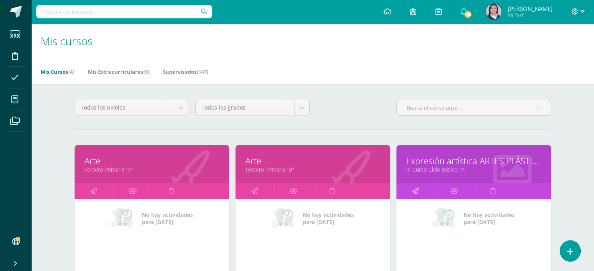
click at [414, 190] on icon at bounding box center [415, 191] width 7 height 15
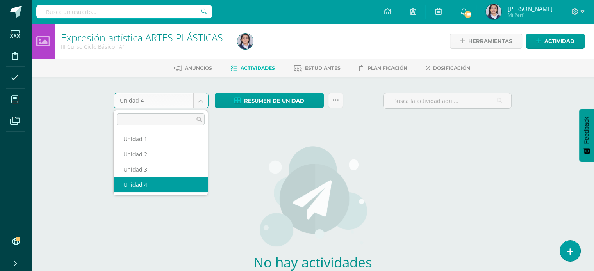
click at [205, 104] on body "Estudiantes Disciplina Asistencia Mis cursos Archivos Soporte Ayuda Reportar un…" at bounding box center [297, 168] width 594 height 336
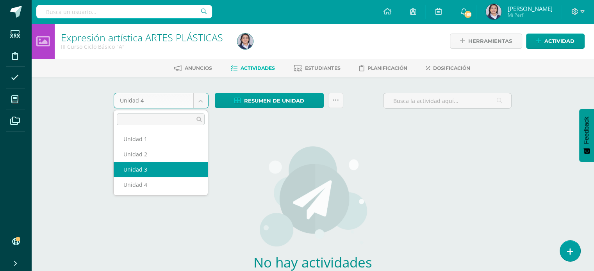
select select "Unidad 3"
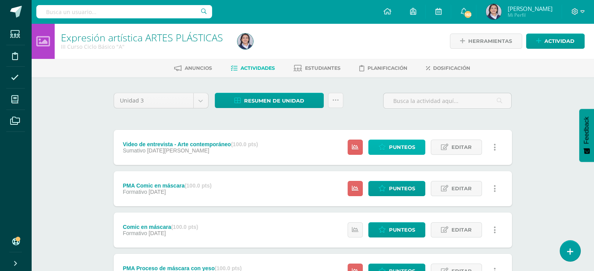
click at [390, 147] on span "Punteos" at bounding box center [402, 147] width 26 height 14
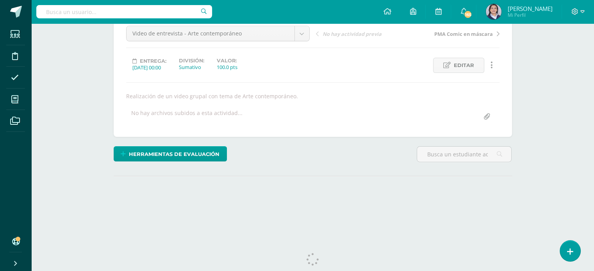
scroll to position [96, 0]
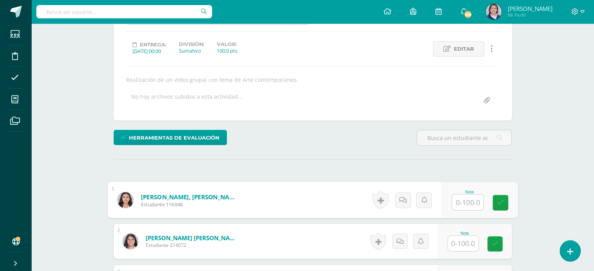
click at [458, 201] on input "text" at bounding box center [467, 203] width 31 height 16
type input "100"
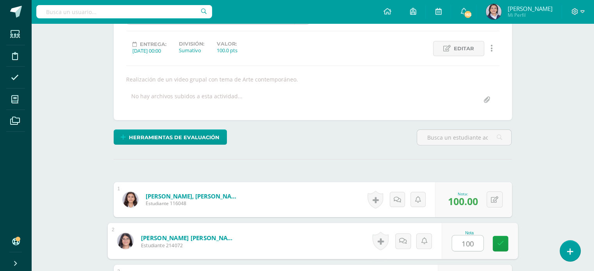
type input "100"
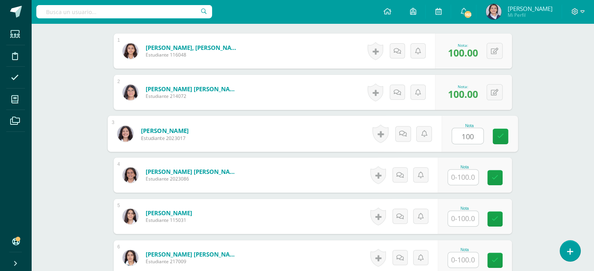
type input "100"
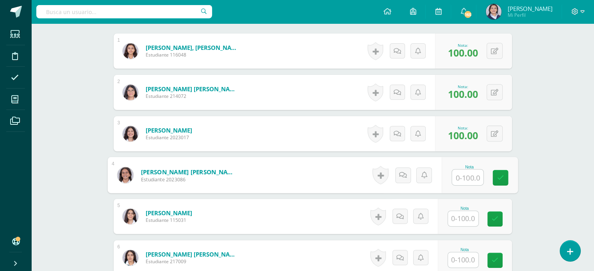
scroll to position [245, 0]
type input "100"
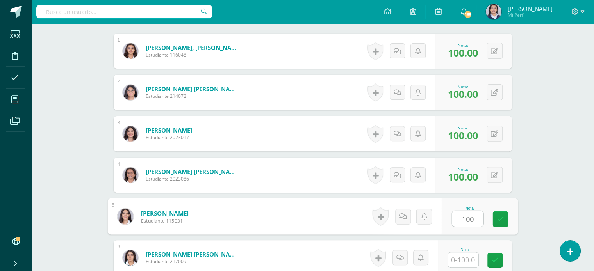
type input "100"
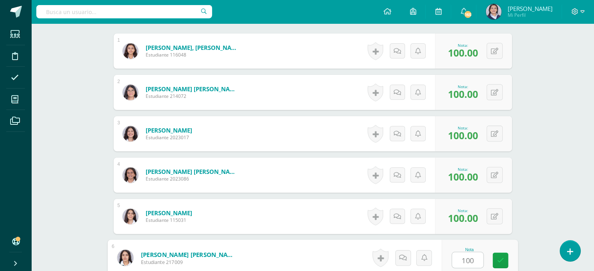
type input "100"
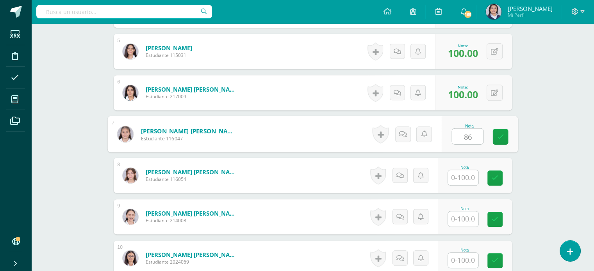
type input "86"
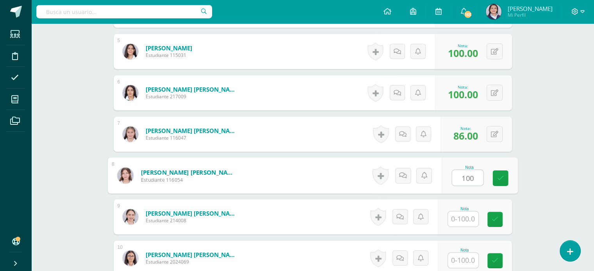
type input "100"
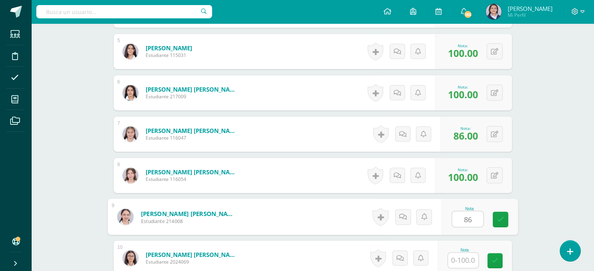
type input "86"
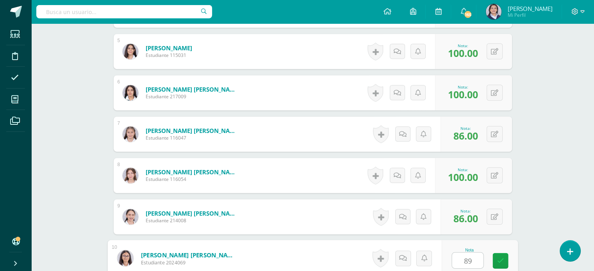
type input "89"
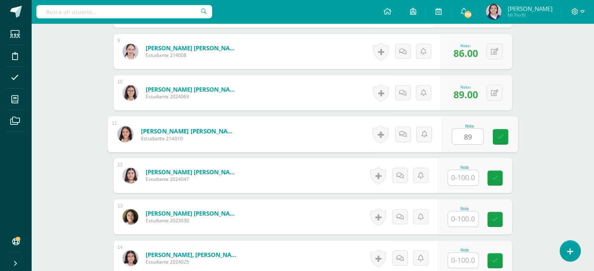
type input "89"
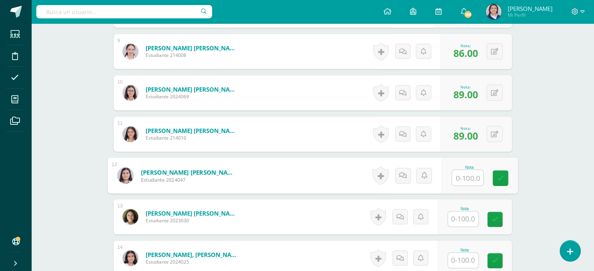
type input "2"
type input "100"
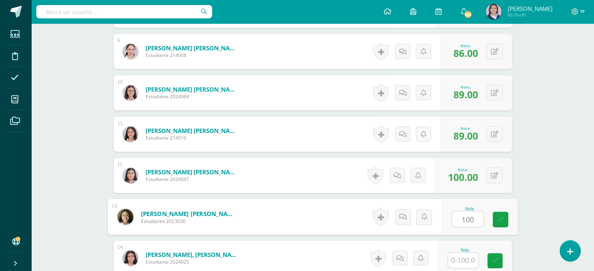
type input "100"
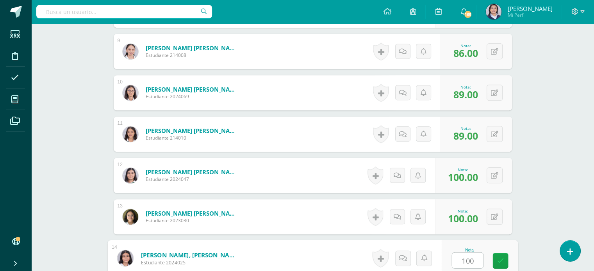
type input "100"
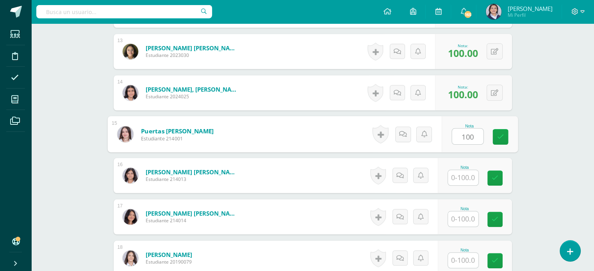
type input "100"
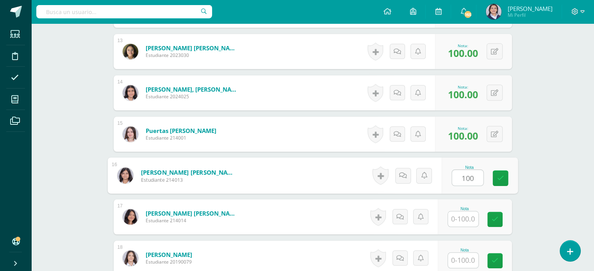
type input "100"
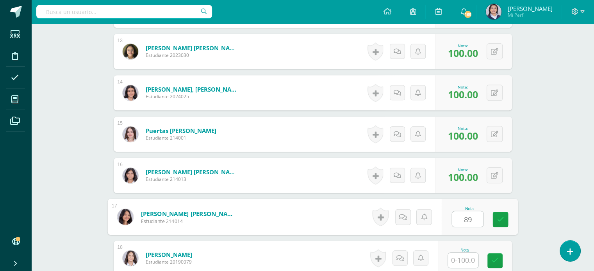
type input "89"
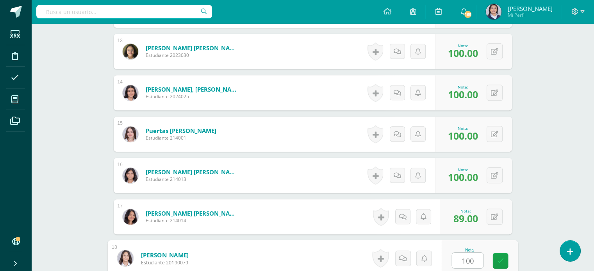
type input "100"
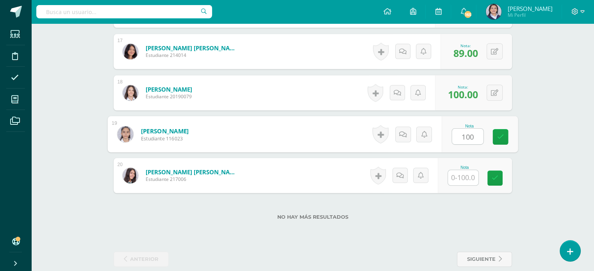
type input "100"
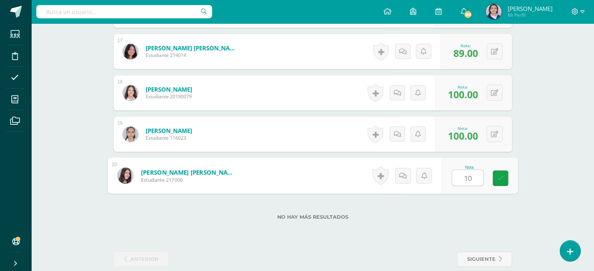
type input "100"
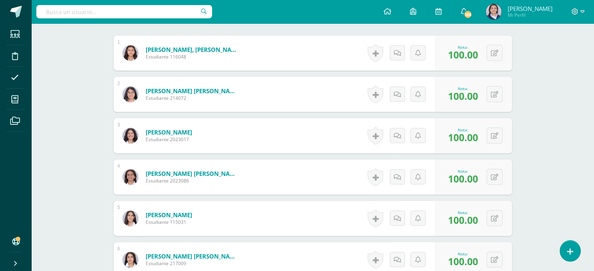
scroll to position [48, 0]
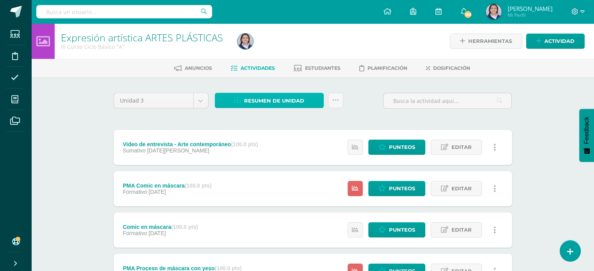
click at [292, 95] on span "Resumen de unidad" at bounding box center [274, 101] width 60 height 14
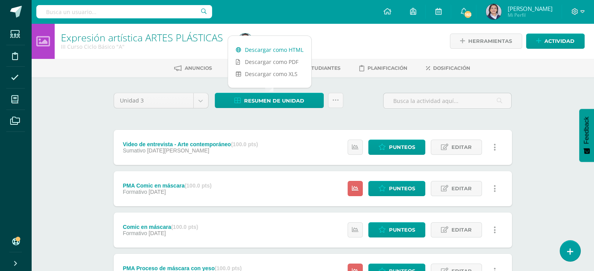
click at [282, 52] on link "Descargar como HTML" at bounding box center [269, 50] width 83 height 12
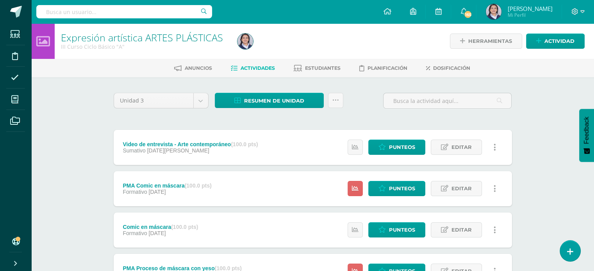
click at [544, 99] on div "Expresión artística ARTES PLÁSTICAS III Curso Ciclo Básico "A" Herramientas Det…" at bounding box center [312, 244] width 563 height 442
